Goal: Task Accomplishment & Management: Use online tool/utility

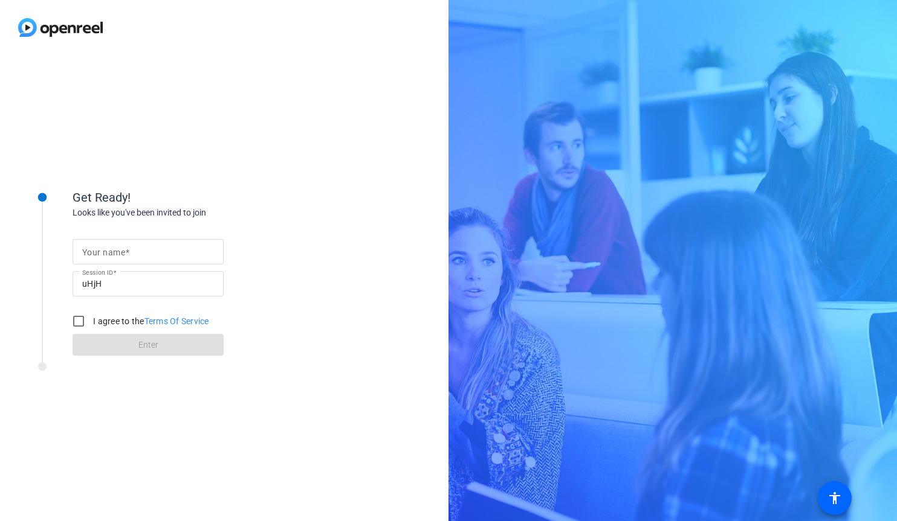
click at [98, 251] on mat-label "Your name" at bounding box center [103, 253] width 43 height 10
click at [98, 251] on input "Your name" at bounding box center [148, 252] width 132 height 15
type input "[PERSON_NAME]"
click at [76, 312] on input "I agree to the Terms Of Service" at bounding box center [78, 321] width 24 height 24
checkbox input "true"
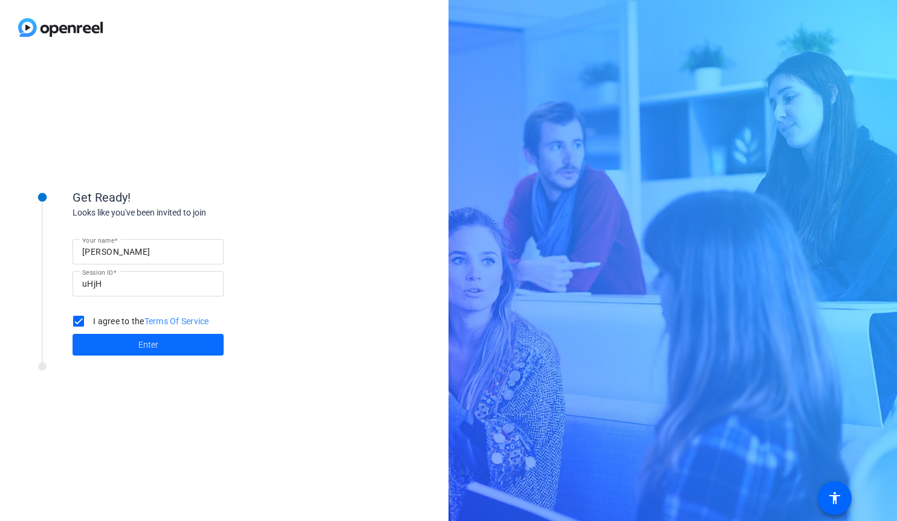
click at [125, 334] on span at bounding box center [148, 345] width 151 height 29
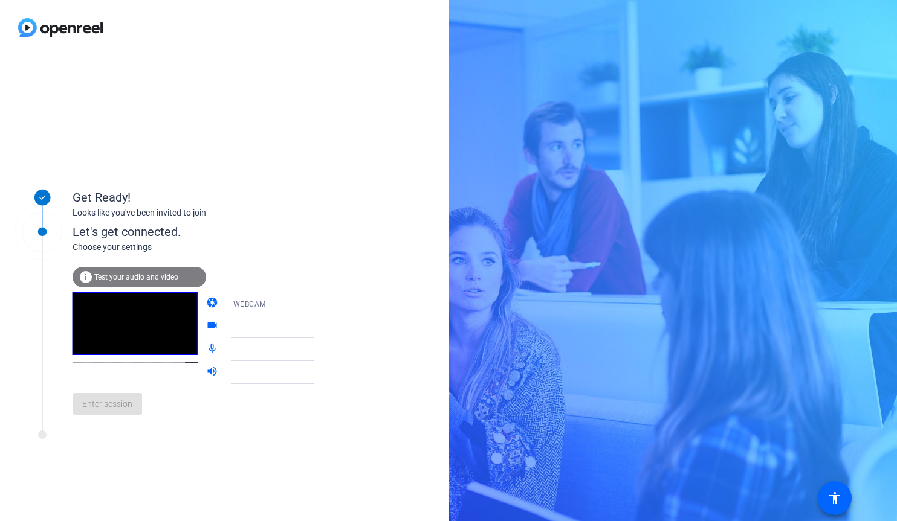
click at [238, 326] on div at bounding box center [278, 327] width 91 height 15
click at [319, 328] on icon at bounding box center [326, 327] width 15 height 15
click at [113, 280] on span "Test your audio and video" at bounding box center [136, 277] width 84 height 8
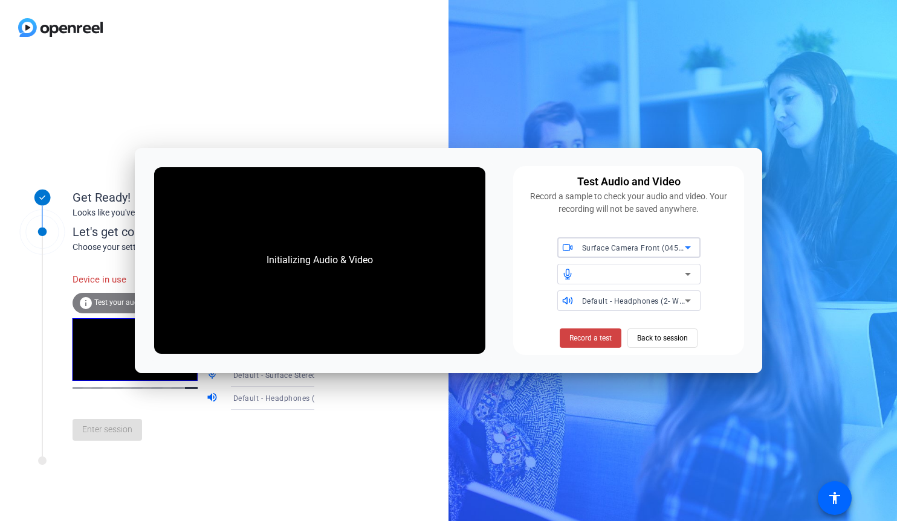
click at [622, 275] on div at bounding box center [633, 274] width 103 height 15
click at [650, 335] on span "Back to session" at bounding box center [662, 338] width 51 height 23
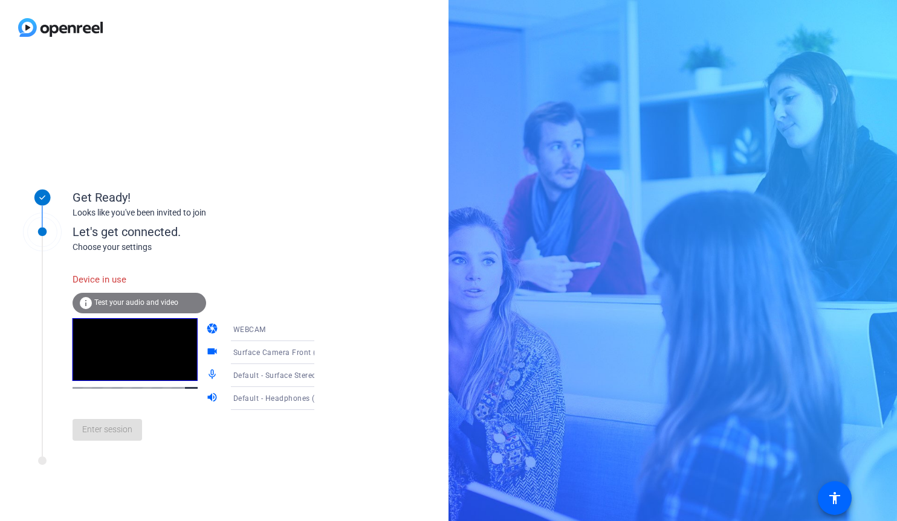
click at [107, 438] on div "Enter session" at bounding box center [206, 430] width 266 height 40
click at [102, 280] on div "Device in use" at bounding box center [140, 280] width 134 height 26
click at [102, 425] on div "Enter session" at bounding box center [206, 430] width 266 height 40
click at [115, 305] on span "Test your audio and video" at bounding box center [136, 302] width 84 height 8
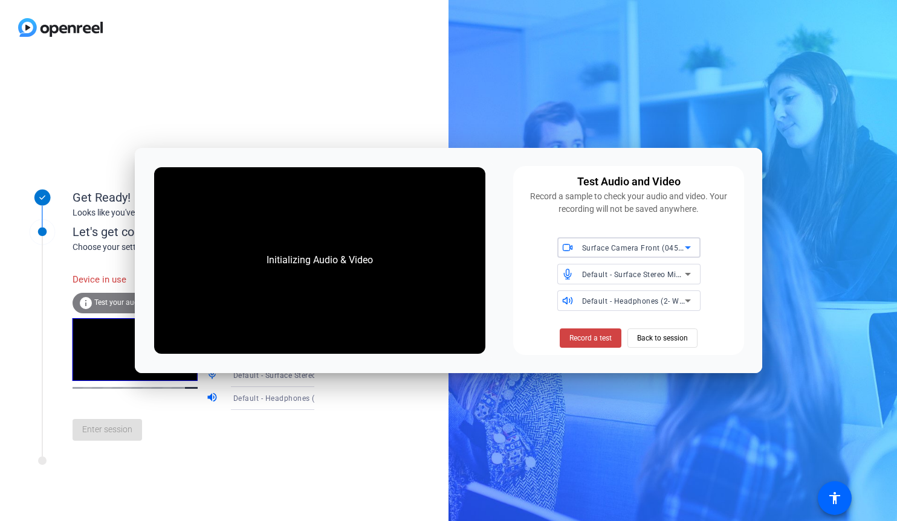
click at [407, 91] on div "Get Ready! Looks like you've been invited to join Let's get connected. Choose y…" at bounding box center [224, 288] width 448 height 466
click at [346, 151] on div "Initializing Audio & Video Test Audio and Video Record a sample to check your a…" at bounding box center [449, 260] width 628 height 225
click at [657, 338] on span "Back to session" at bounding box center [662, 338] width 51 height 23
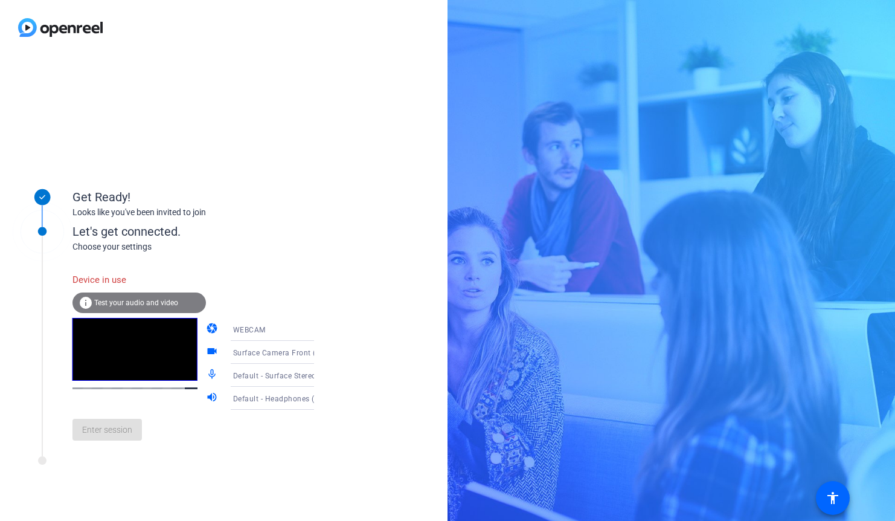
click at [121, 296] on div "info Test your audio and video" at bounding box center [140, 302] width 134 height 21
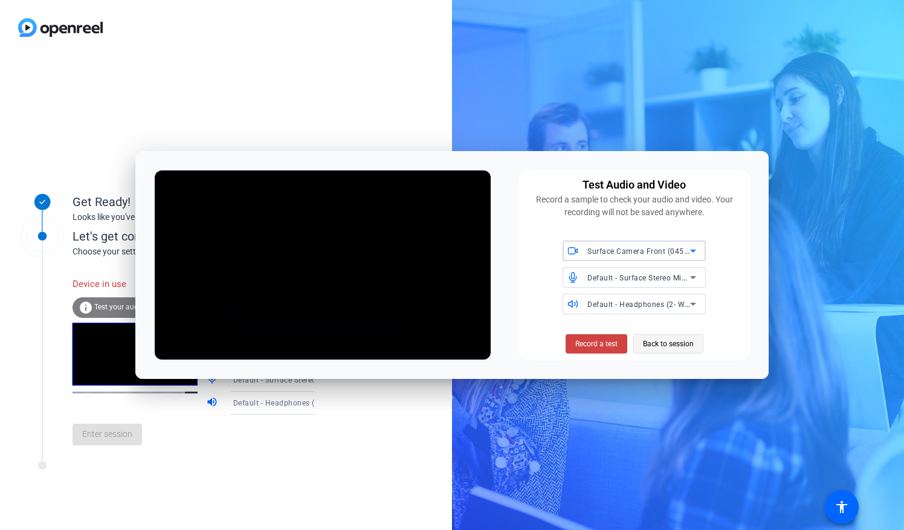
click at [662, 348] on span "Back to session" at bounding box center [668, 343] width 51 height 23
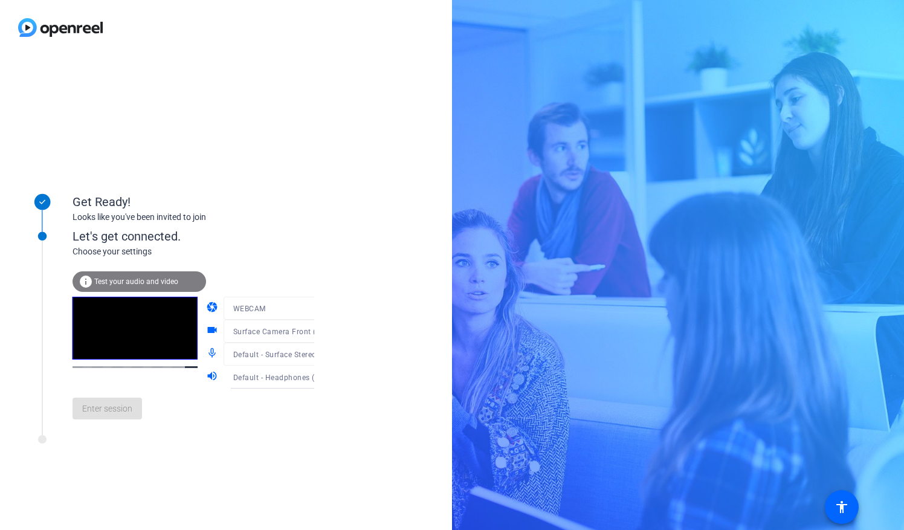
click at [123, 285] on span "Test your audio and video" at bounding box center [136, 281] width 84 height 8
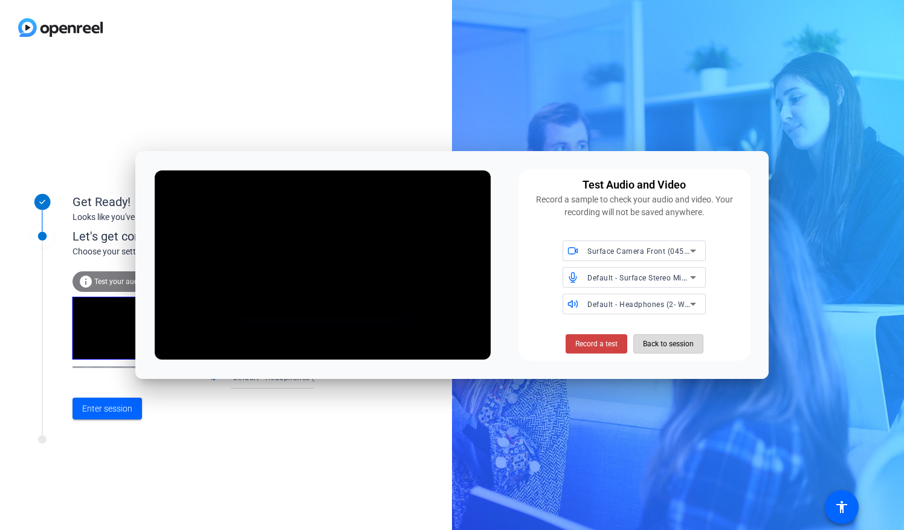
click at [662, 341] on span "Back to session" at bounding box center [668, 343] width 51 height 23
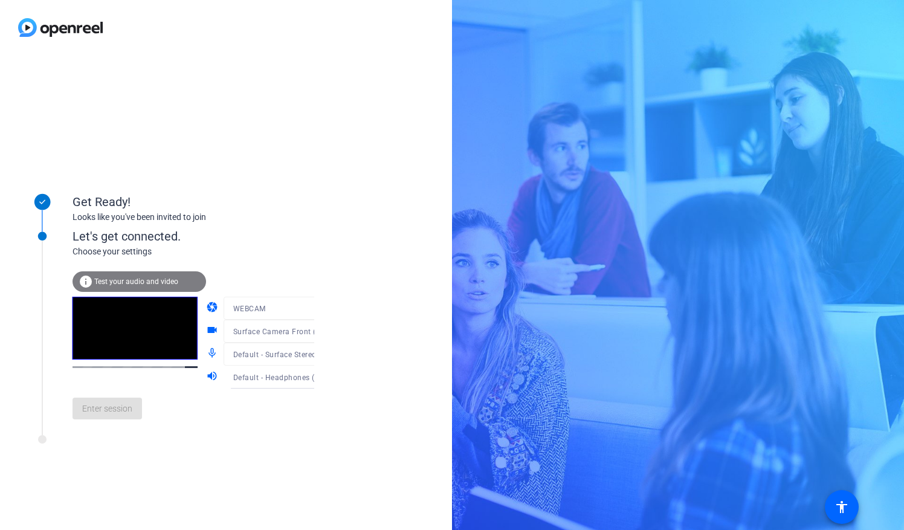
click at [118, 279] on span "Test your audio and video" at bounding box center [136, 281] width 84 height 8
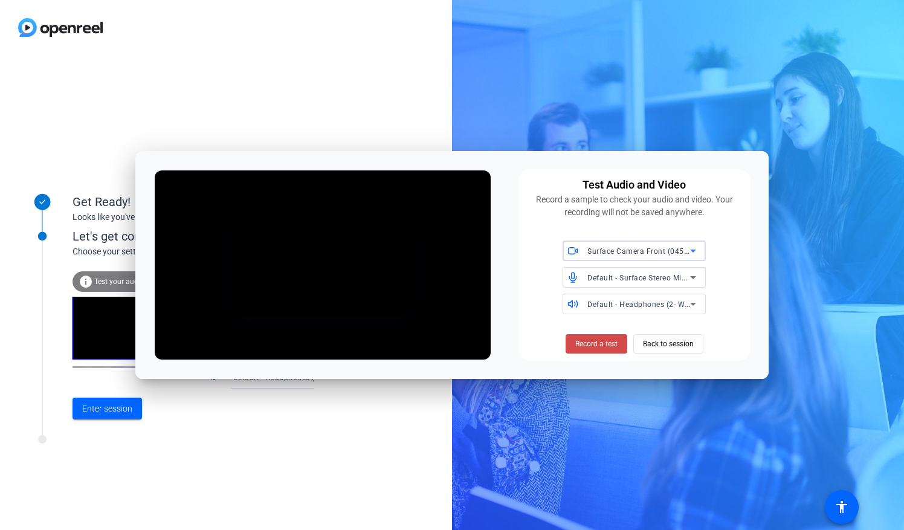
click at [599, 341] on span "Record a test" at bounding box center [596, 343] width 42 height 11
click at [600, 339] on span "Stop Testing" at bounding box center [596, 343] width 40 height 11
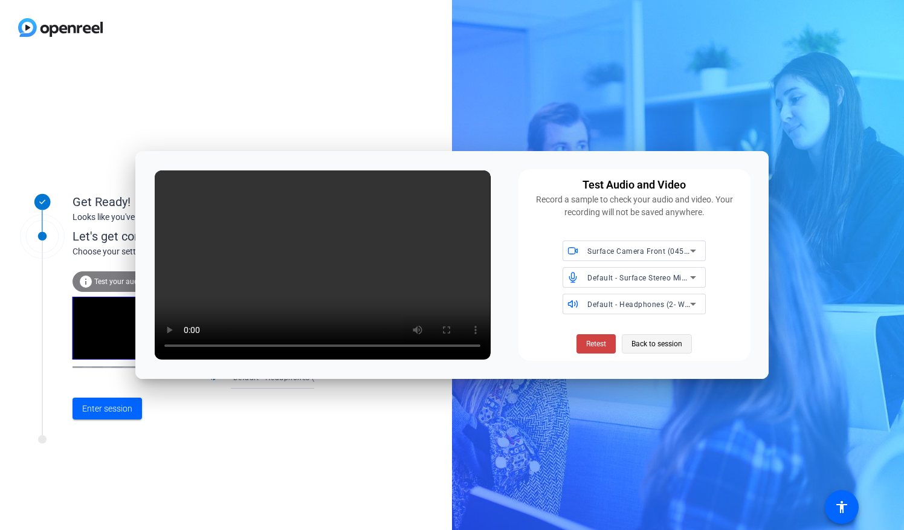
click at [639, 342] on span "Back to session" at bounding box center [656, 343] width 51 height 23
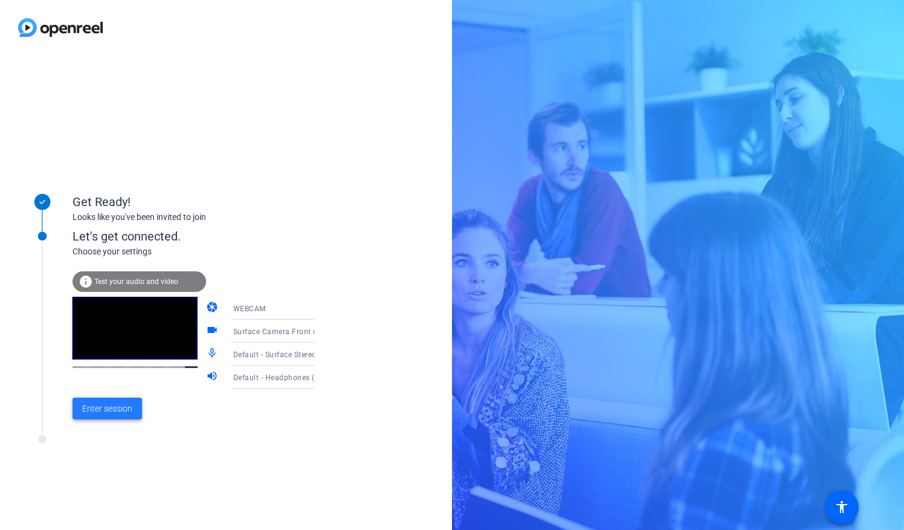
click at [108, 408] on span "Enter session" at bounding box center [107, 408] width 50 height 13
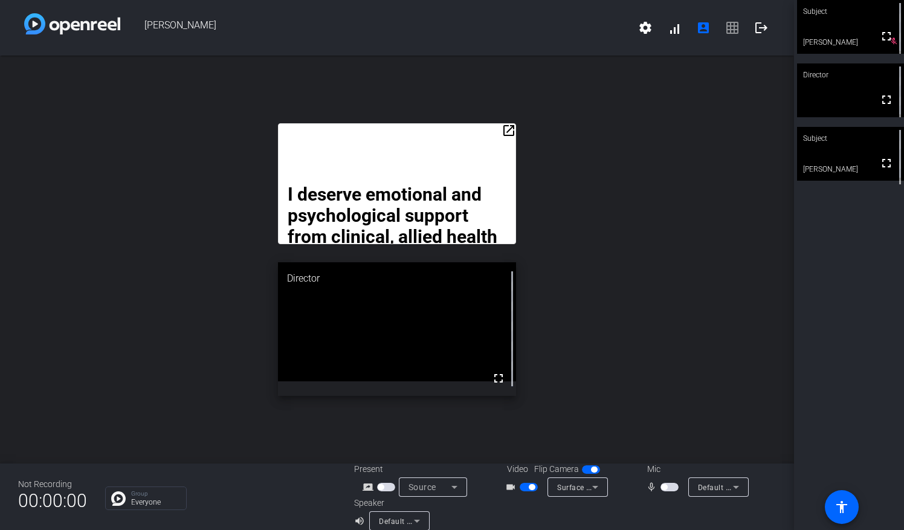
click at [668, 485] on span "button" at bounding box center [669, 487] width 18 height 8
click at [662, 487] on span "button" at bounding box center [669, 487] width 18 height 8
click at [661, 487] on span "button" at bounding box center [664, 487] width 6 height 6
click at [754, 24] on mat-icon "logout" at bounding box center [761, 28] width 15 height 15
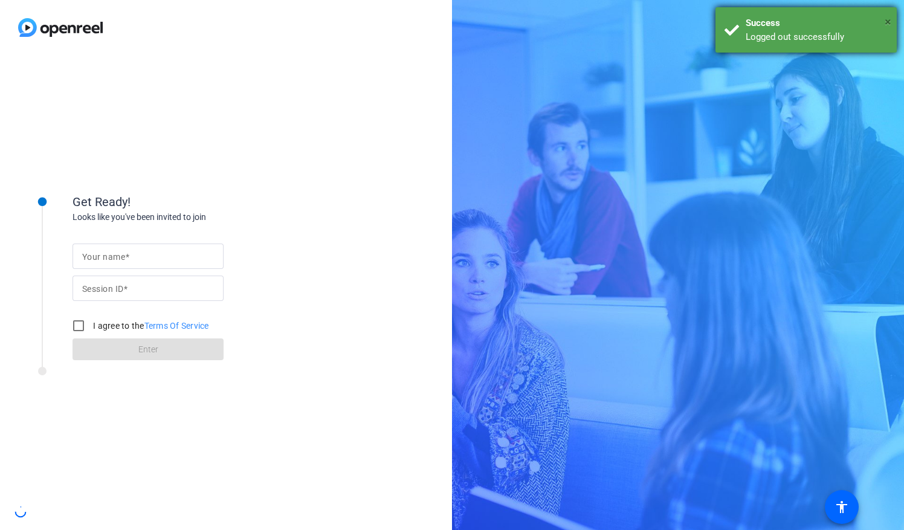
click at [887, 21] on span "×" at bounding box center [888, 22] width 7 height 15
